Goal: Check status: Check status

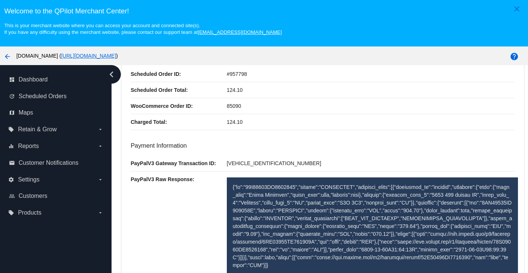
scroll to position [127, 0]
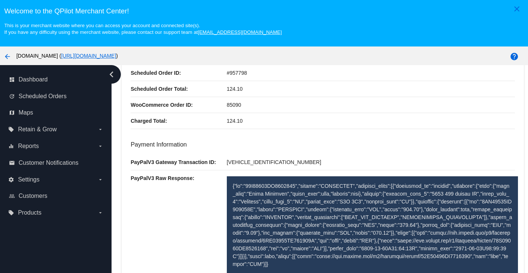
click at [338, 226] on p at bounding box center [373, 225] width 280 height 86
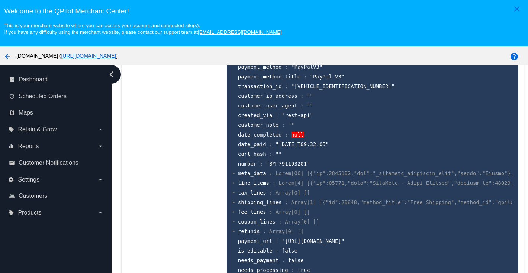
scroll to position [154, 0]
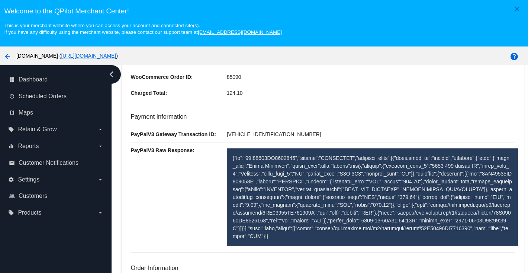
click at [307, 195] on p at bounding box center [373, 197] width 280 height 86
click at [328, 189] on p at bounding box center [373, 197] width 280 height 86
click at [394, 189] on p at bounding box center [373, 197] width 280 height 86
click at [389, 189] on p at bounding box center [373, 197] width 280 height 86
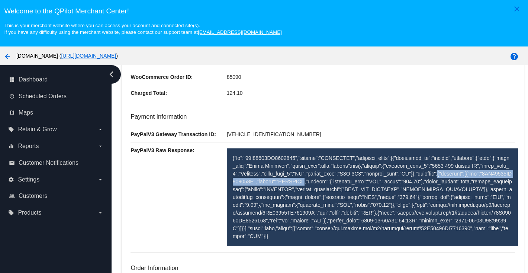
drag, startPoint x: 379, startPoint y: 184, endPoint x: 227, endPoint y: 184, distance: 151.5
click at [227, 184] on div at bounding box center [373, 197] width 292 height 98
